Goal: Task Accomplishment & Management: Use online tool/utility

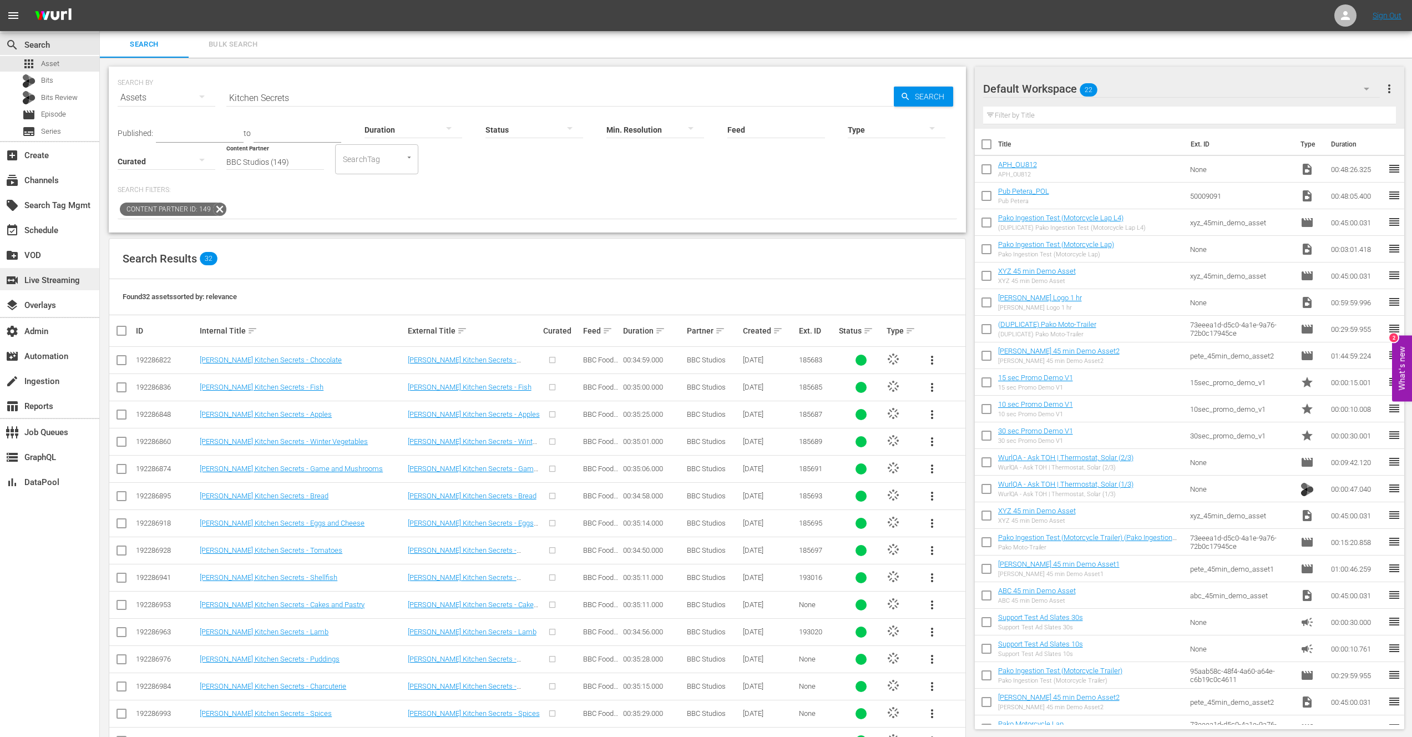
click at [42, 281] on div "switch_video Live Streaming" at bounding box center [31, 279] width 62 height 10
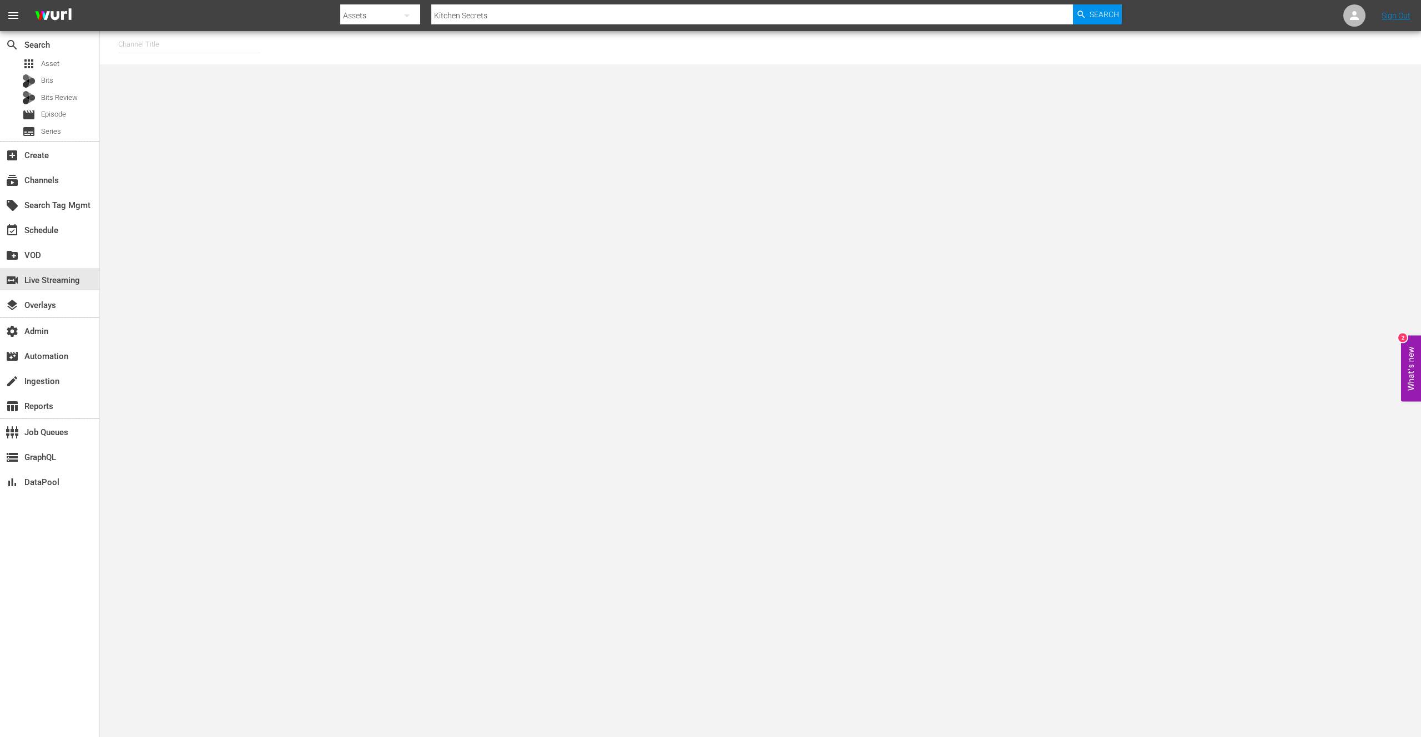
click at [164, 46] on input "text" at bounding box center [189, 44] width 142 height 27
click at [202, 77] on div "[PERSON_NAME] - External (1417 - wurl_external_1)" at bounding box center [270, 75] width 287 height 27
type input "[PERSON_NAME] - External (1417 - wurl_external_1)"
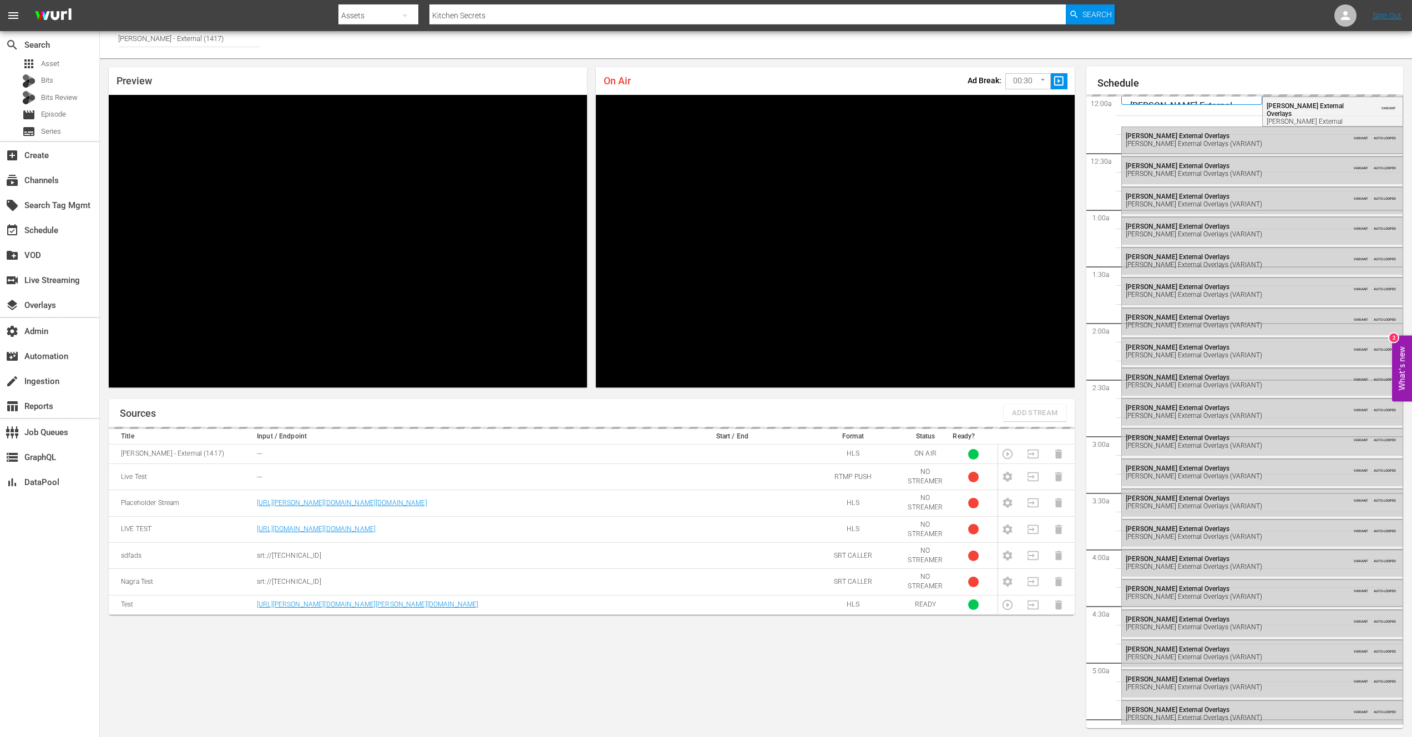
scroll to position [1523, 0]
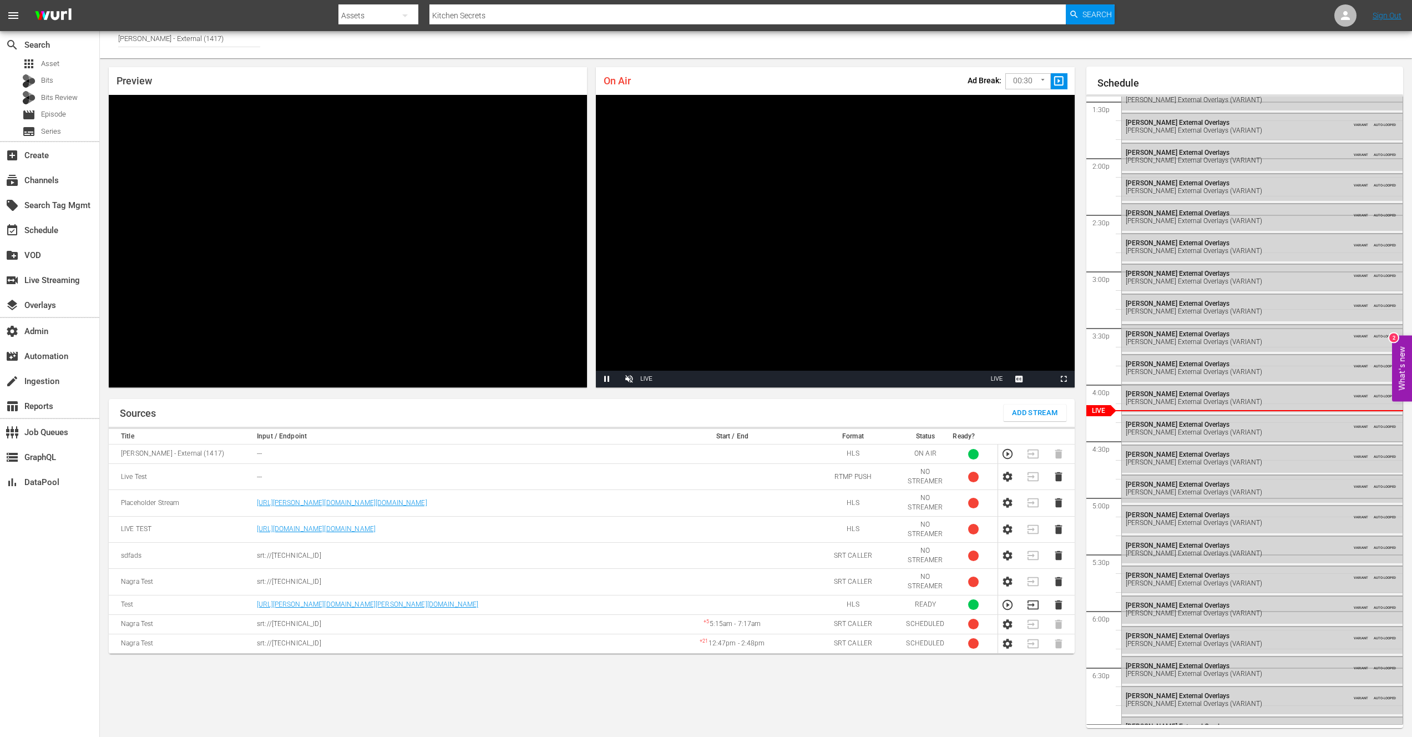
click at [1036, 410] on span "Add Stream" at bounding box center [1035, 413] width 46 height 13
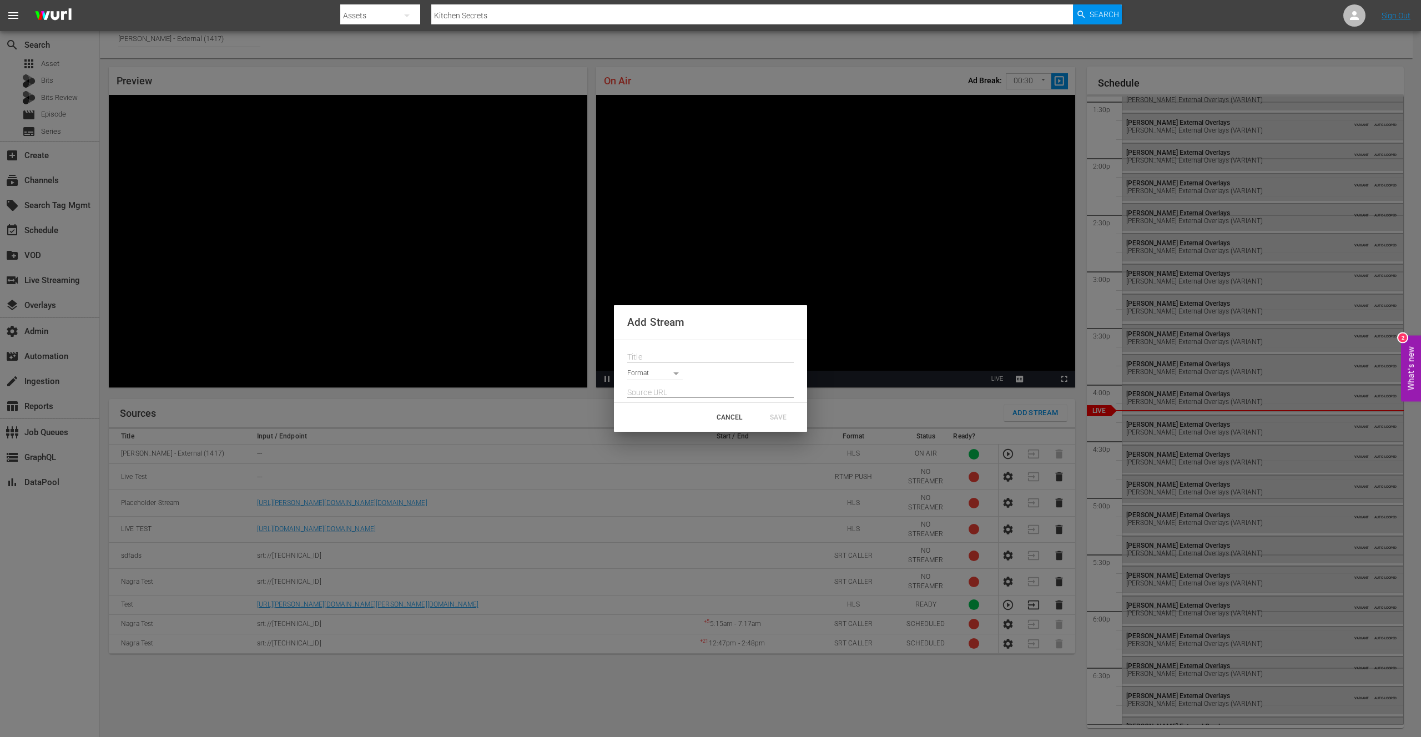
click at [669, 373] on body "menu Search By Assets Search ID, Title, Description, Keywords, or Category Kitc…" at bounding box center [710, 362] width 1421 height 737
click at [607, 689] on div at bounding box center [710, 368] width 1421 height 737
click at [607, 689] on div "Add Stream Format CANCEL SAVE" at bounding box center [710, 368] width 1421 height 737
click at [736, 414] on div "CANCEL" at bounding box center [729, 417] width 49 height 20
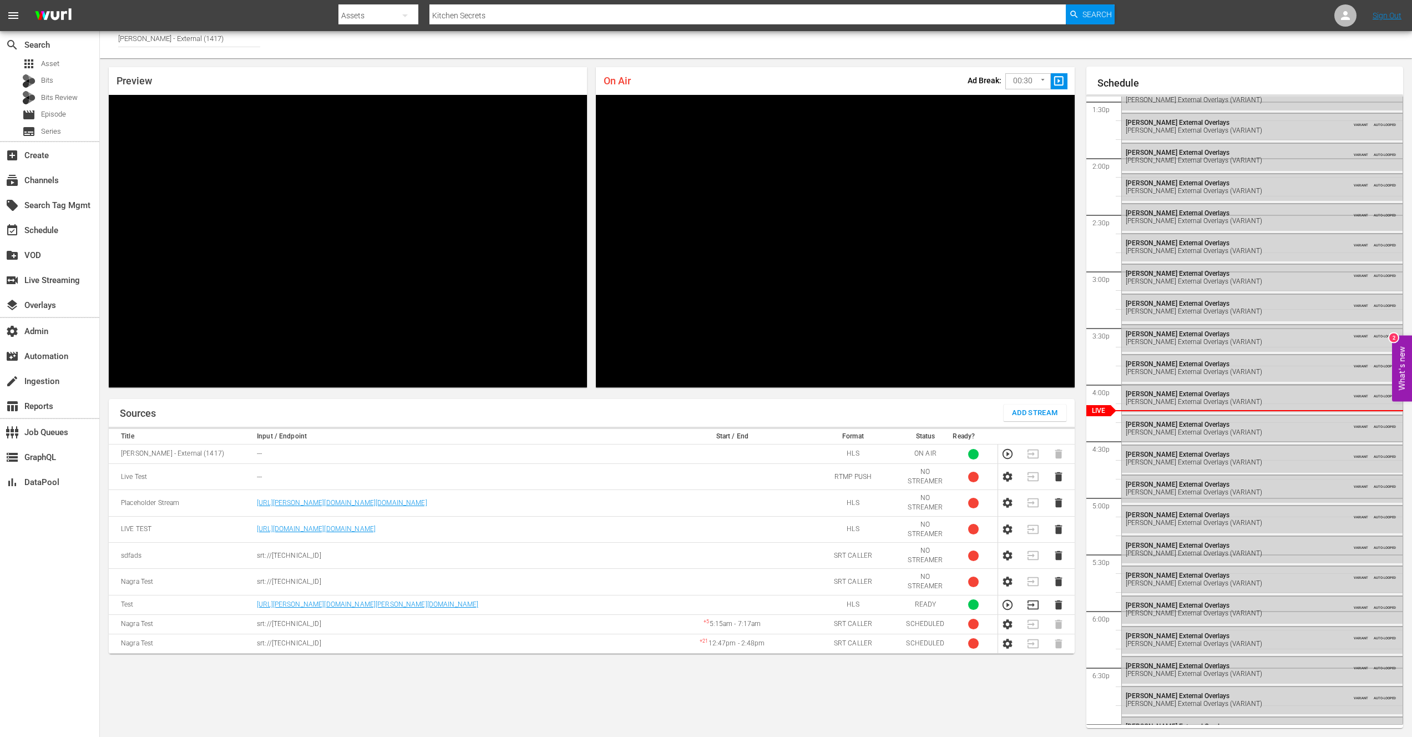
click at [560, 667] on div "Sources Add Stream Title Input / Endpoint Start / End Format Status Ready? [PER…" at bounding box center [592, 563] width 966 height 329
click at [302, 50] on div "Channel Title [PERSON_NAME] - External (1417)" at bounding box center [756, 41] width 1312 height 33
click at [310, 22] on nav "menu Search By Assets Search ID, Title, Description, Keywords, or Category Kitc…" at bounding box center [706, 15] width 1412 height 31
click at [309, 21] on nav "menu Search By Assets Search ID, Title, Description, Keywords, or Category Kitc…" at bounding box center [706, 15] width 1412 height 31
click at [49, 229] on div "event_available Schedule" at bounding box center [31, 229] width 62 height 10
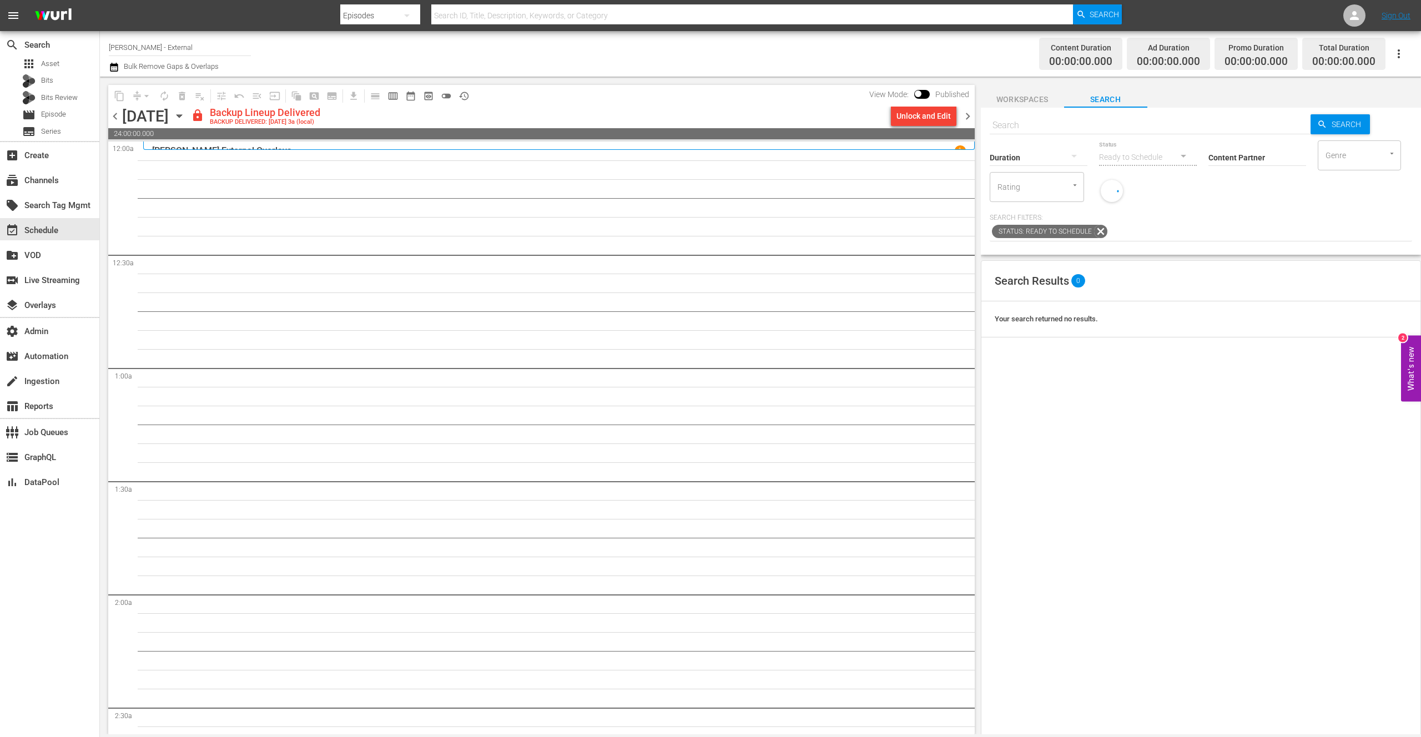
drag, startPoint x: 219, startPoint y: 228, endPoint x: 218, endPoint y: 215, distance: 13.3
click at [122, 100] on span "content_copy" at bounding box center [119, 96] width 18 height 18
click at [118, 97] on span "content_copy" at bounding box center [119, 96] width 18 height 18
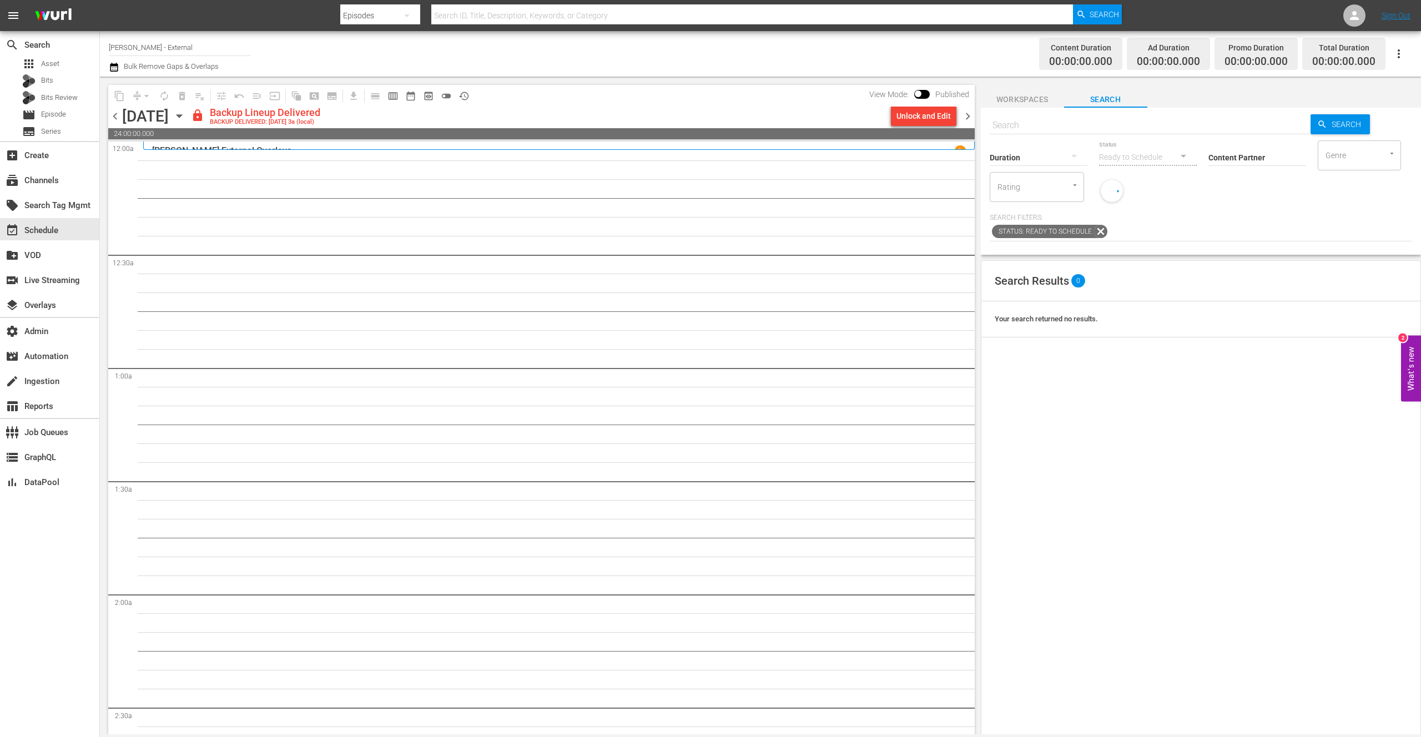
drag, startPoint x: 333, startPoint y: 259, endPoint x: 474, endPoint y: 196, distance: 155.0
click at [393, 95] on span "calendar_view_week_outlined" at bounding box center [392, 95] width 11 height 11
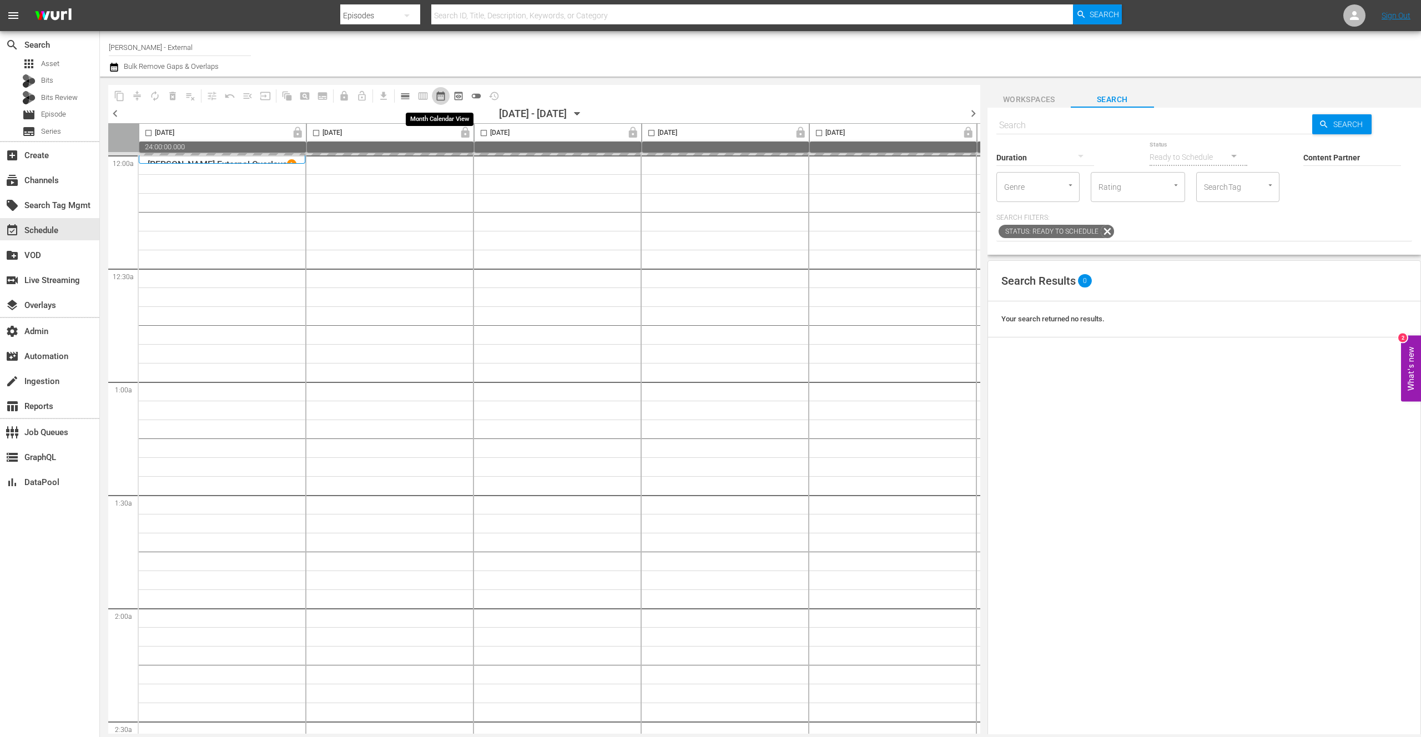
click at [441, 97] on span "date_range_outlined" at bounding box center [440, 95] width 11 height 11
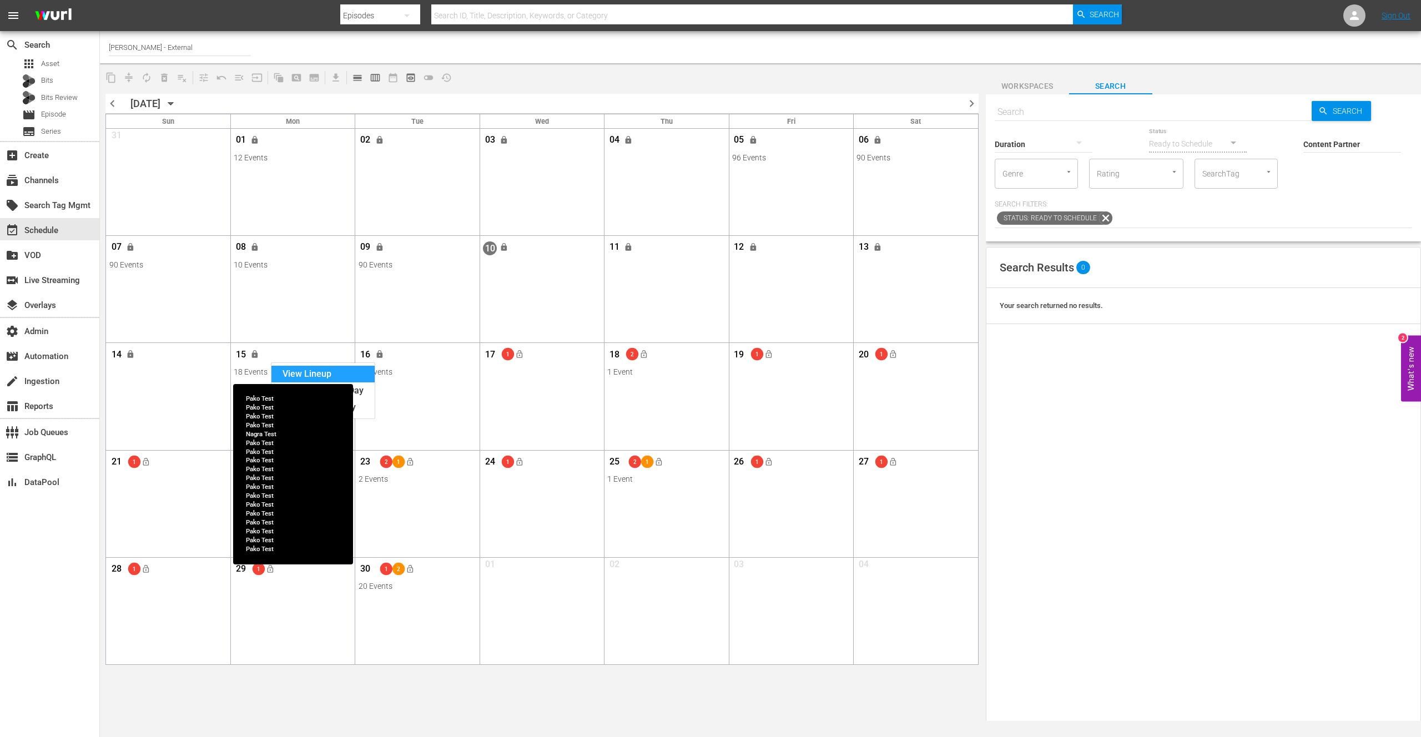
click at [307, 372] on div "View Lineup" at bounding box center [322, 374] width 103 height 17
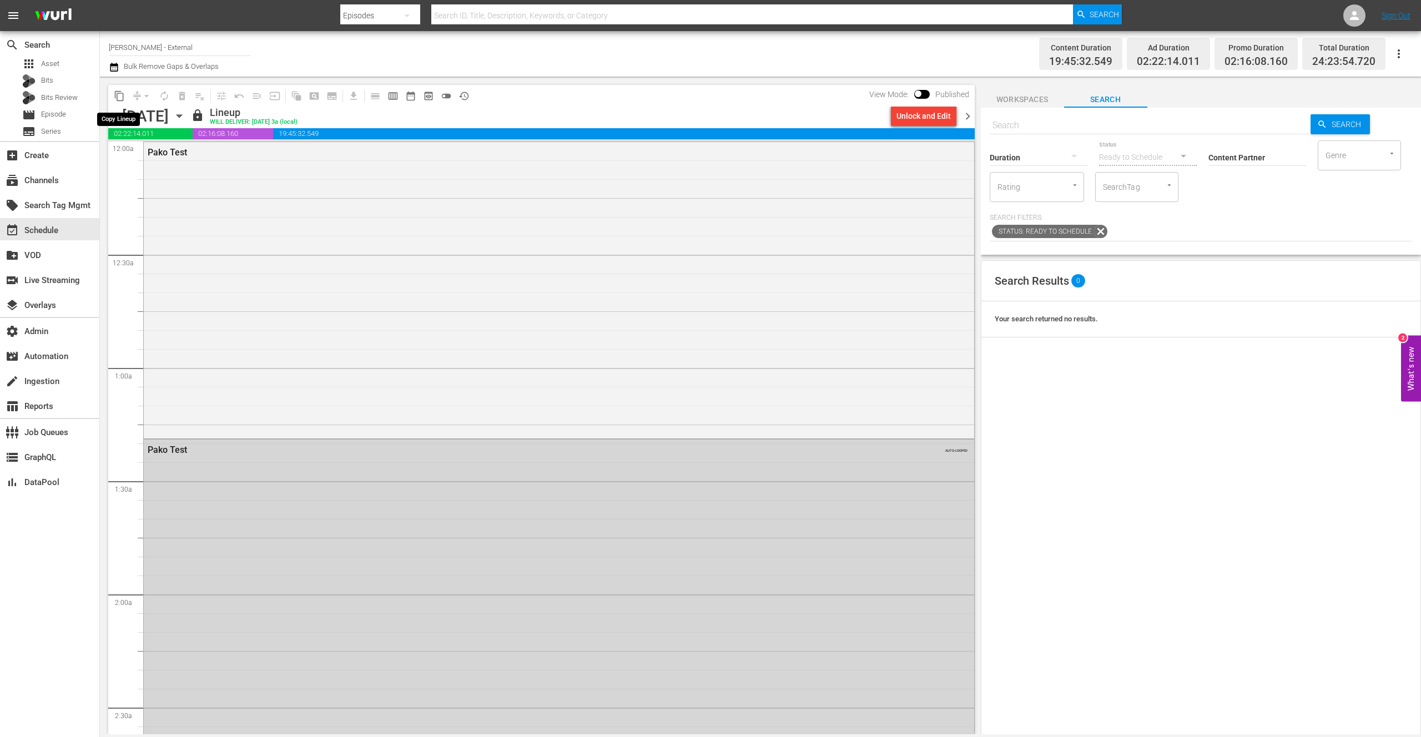
click at [118, 98] on span "content_copy" at bounding box center [119, 95] width 11 height 11
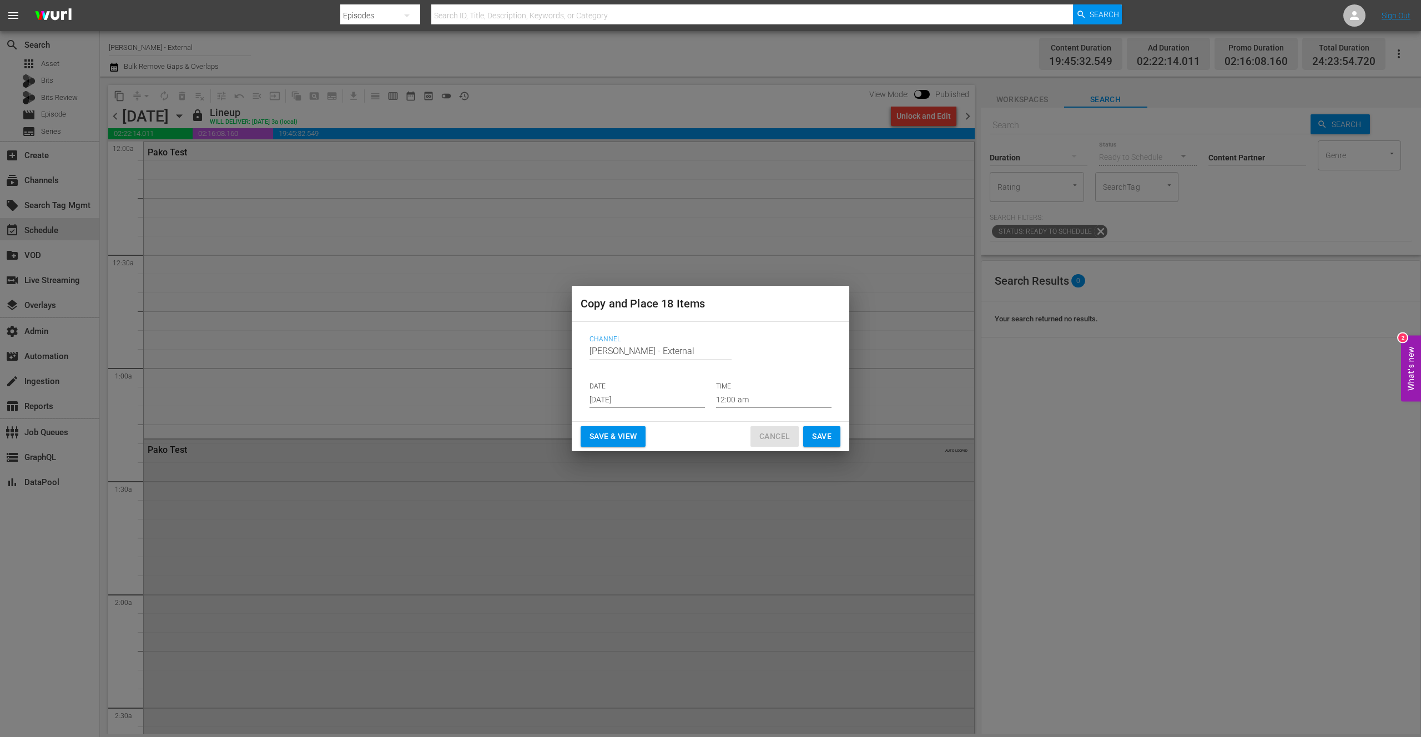
click at [780, 439] on span "Cancel" at bounding box center [774, 437] width 31 height 14
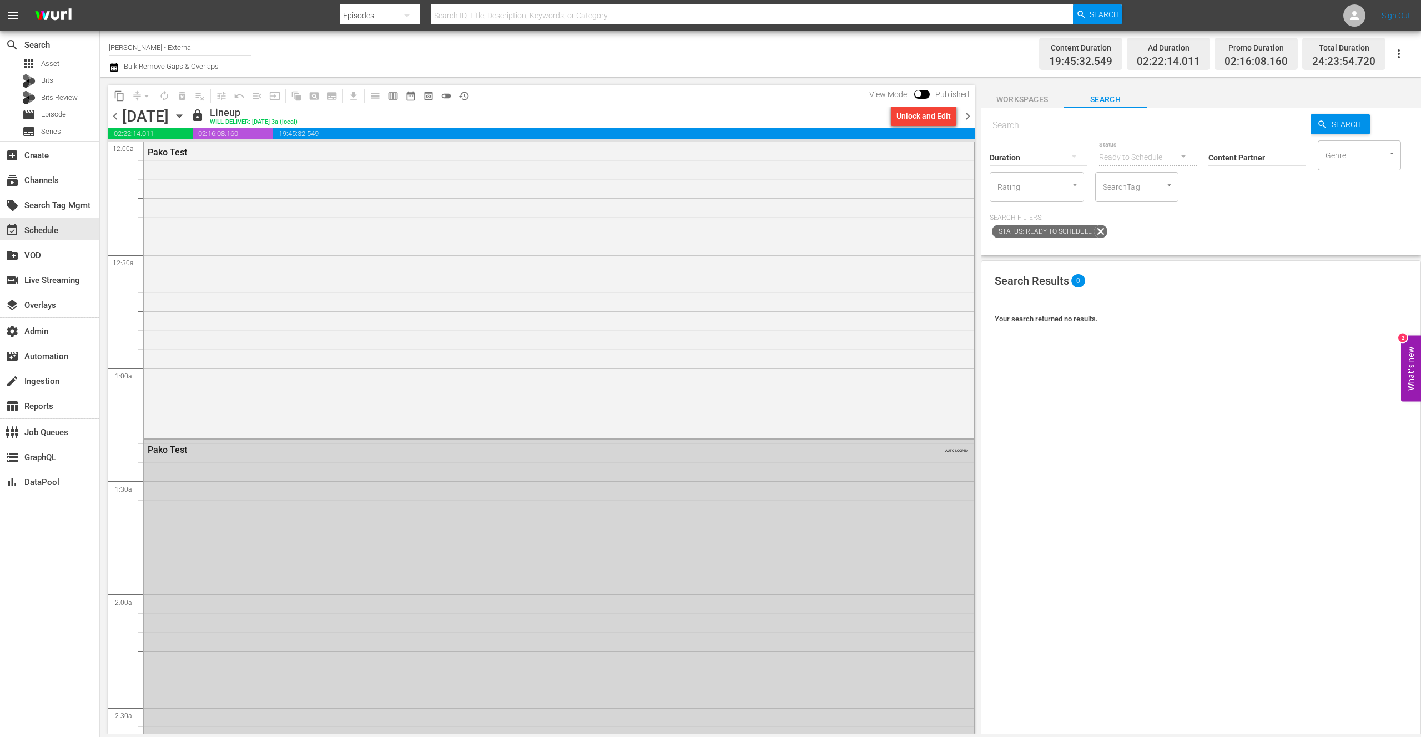
click at [300, 13] on nav "menu Search By Episodes Search ID, Title, Description, Keywords, or Category Se…" at bounding box center [710, 15] width 1421 height 31
